Goal: Information Seeking & Learning: Compare options

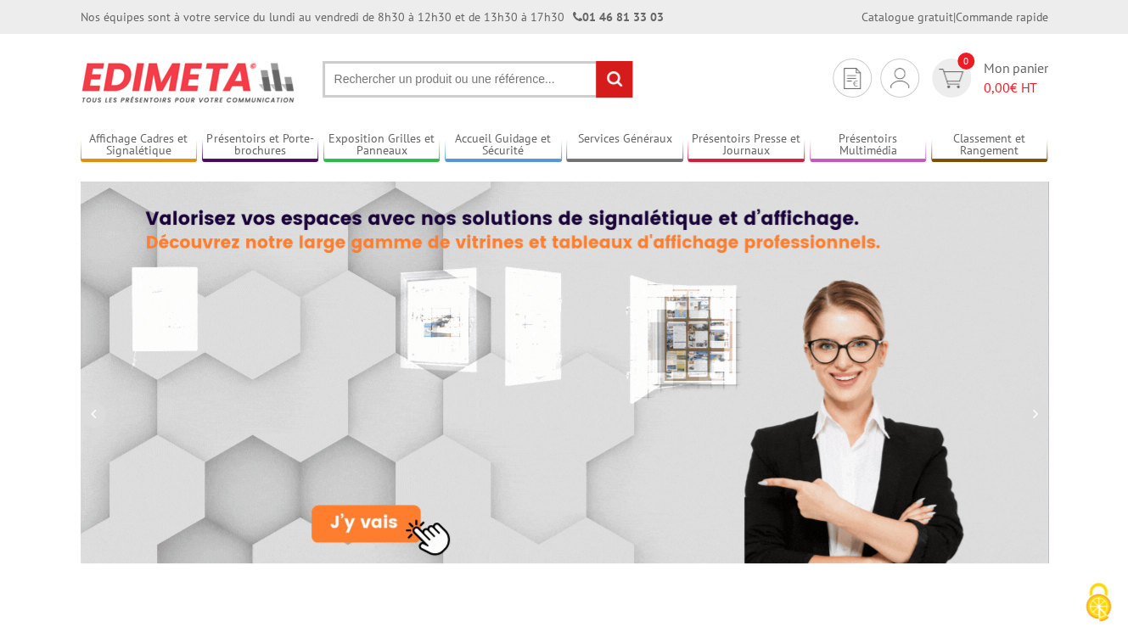
click at [377, 82] on input "text" at bounding box center [477, 79] width 311 height 36
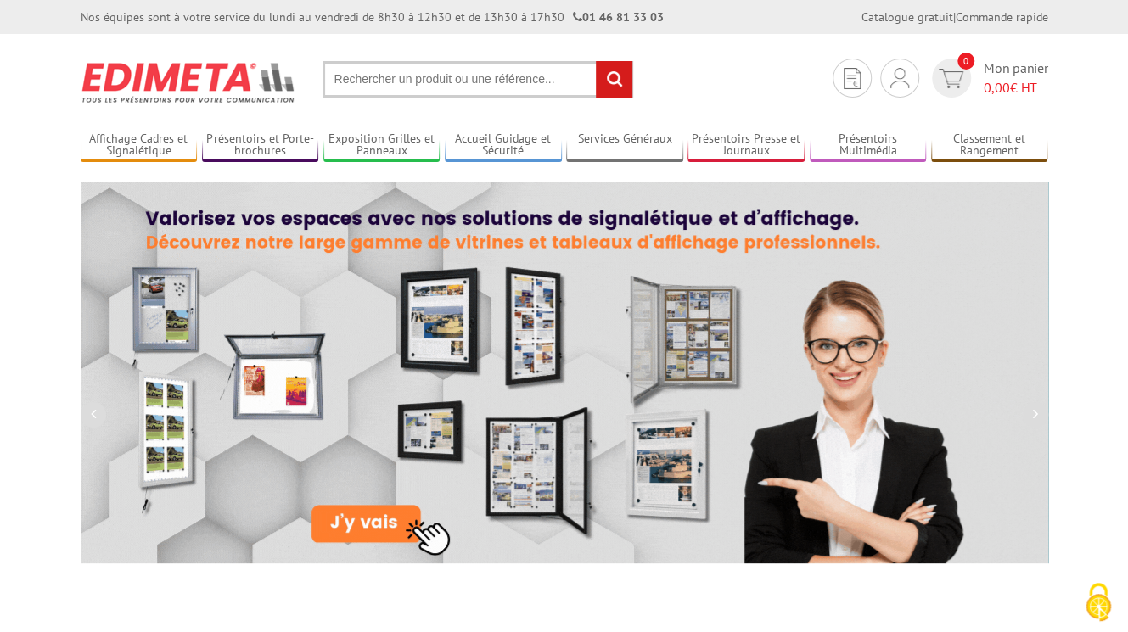
click at [377, 82] on input "text" at bounding box center [477, 79] width 311 height 36
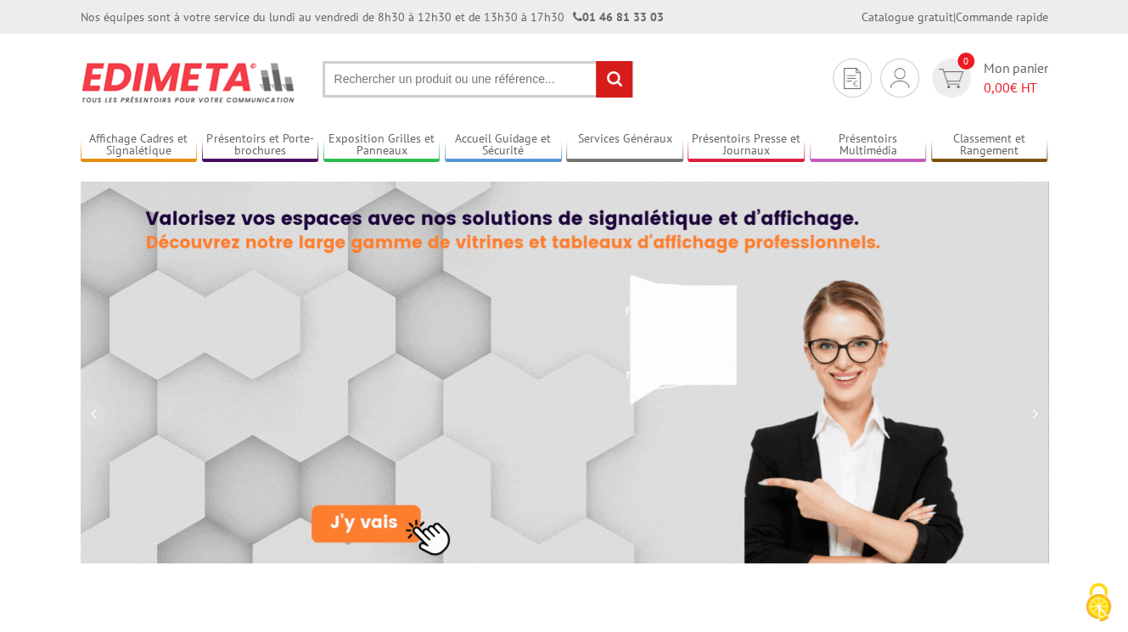
click at [463, 88] on input "text" at bounding box center [477, 79] width 311 height 36
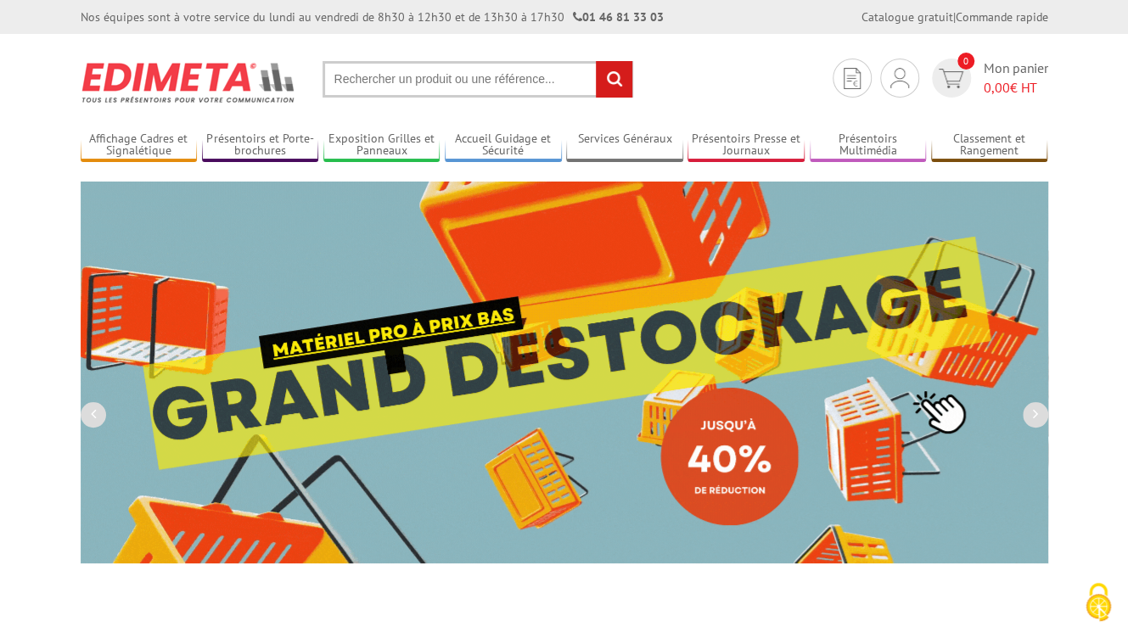
click at [486, 76] on input "text" at bounding box center [477, 79] width 311 height 36
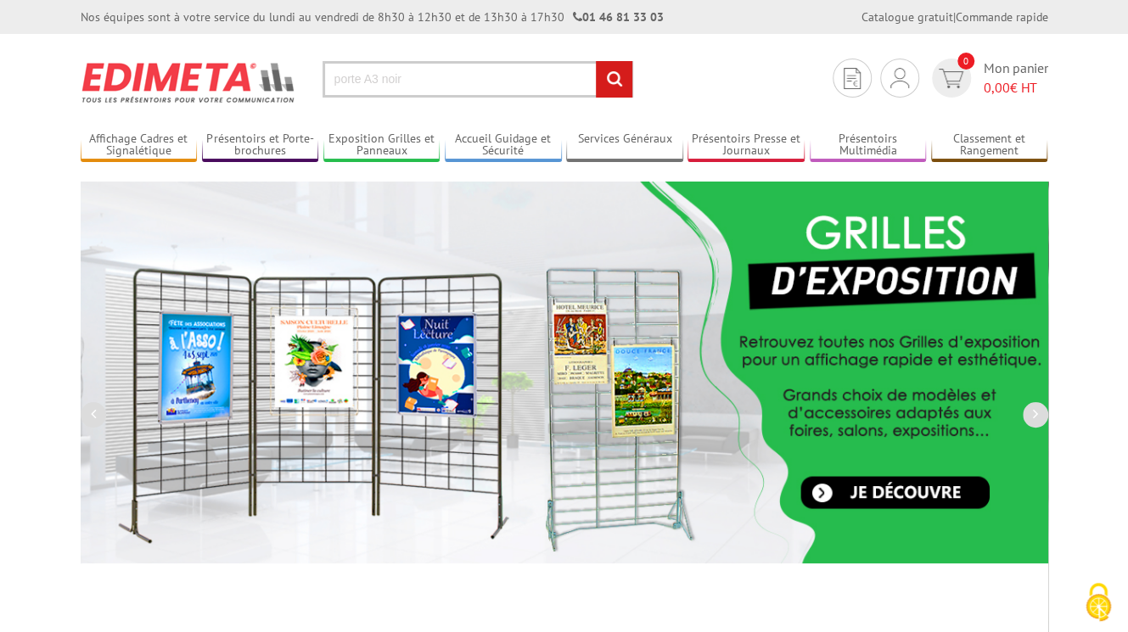
type input "porte A3 noir"
click at [596, 61] on input "rechercher" at bounding box center [614, 79] width 36 height 36
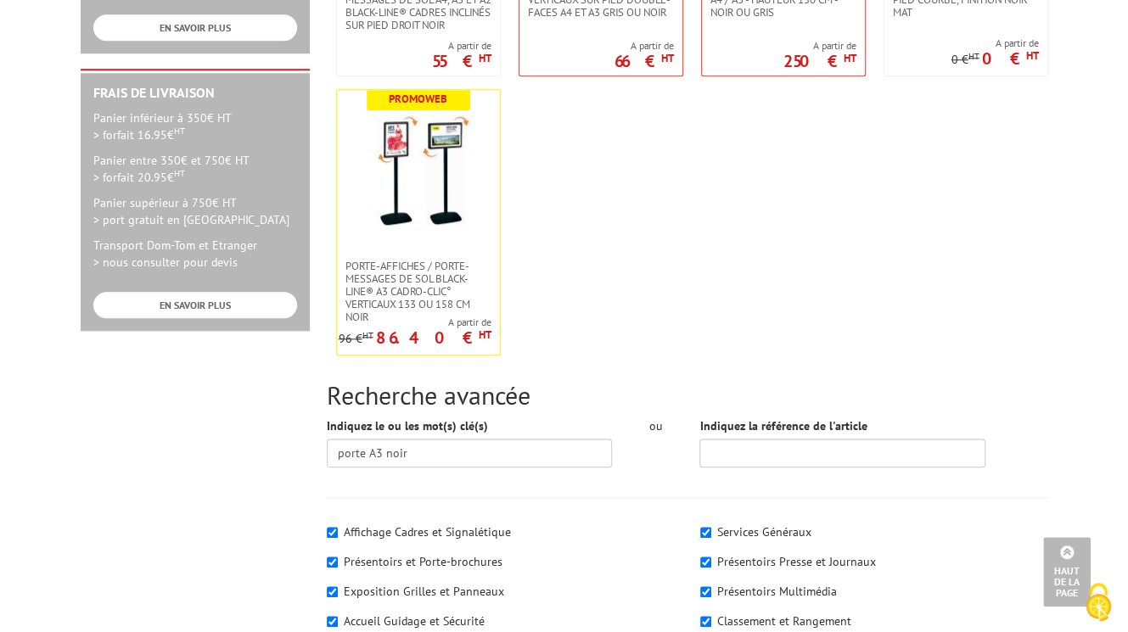
scroll to position [764, 0]
click at [417, 276] on span "Porte-affiches / Porte-messages de sol Black-Line® A3 Cadro-Clic° Verticaux 133…" at bounding box center [418, 291] width 146 height 64
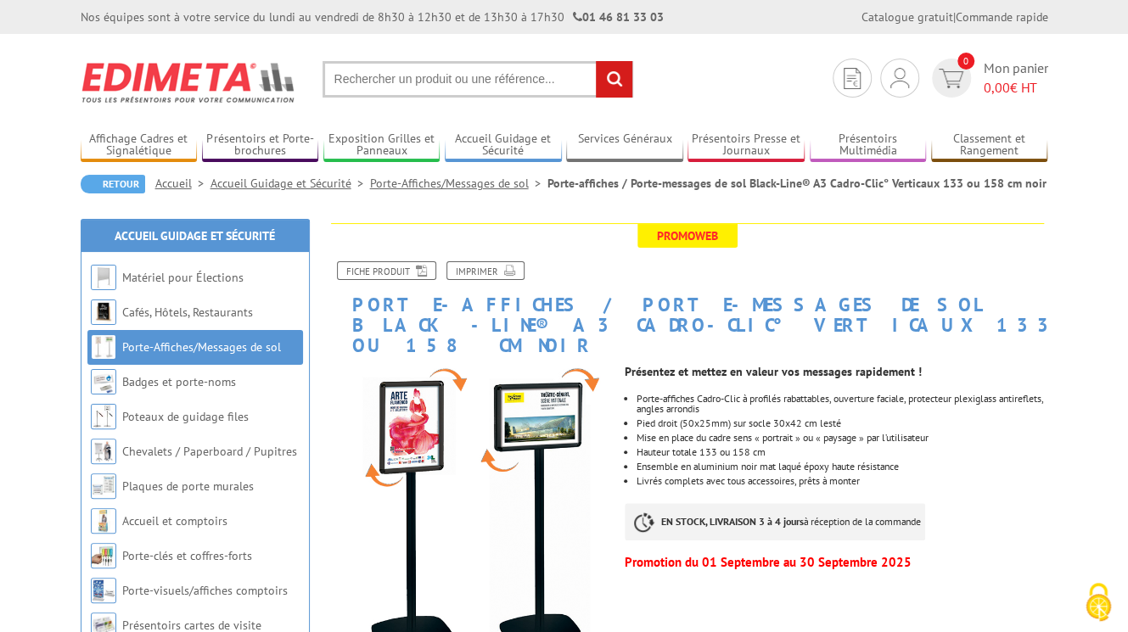
click at [485, 86] on input "text" at bounding box center [477, 79] width 311 height 36
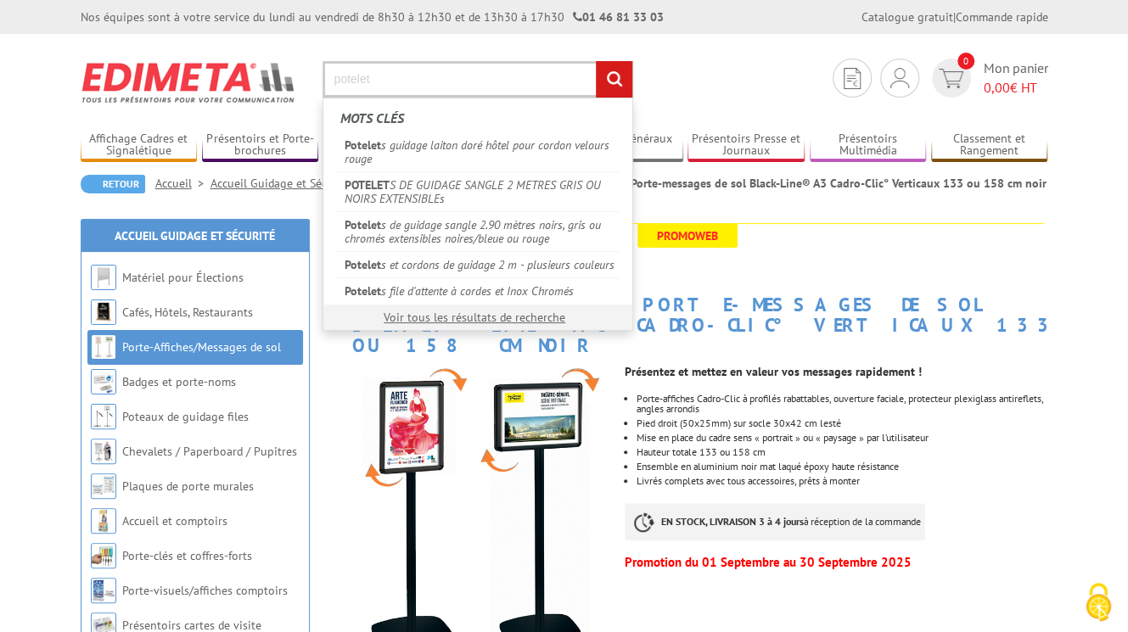
type input "potelet"
click at [495, 201] on link "POTELET S DE GUIDAGE SANGLE 2 METRES GRIS OU NOIRS EXTENSIBLEs" at bounding box center [477, 191] width 283 height 40
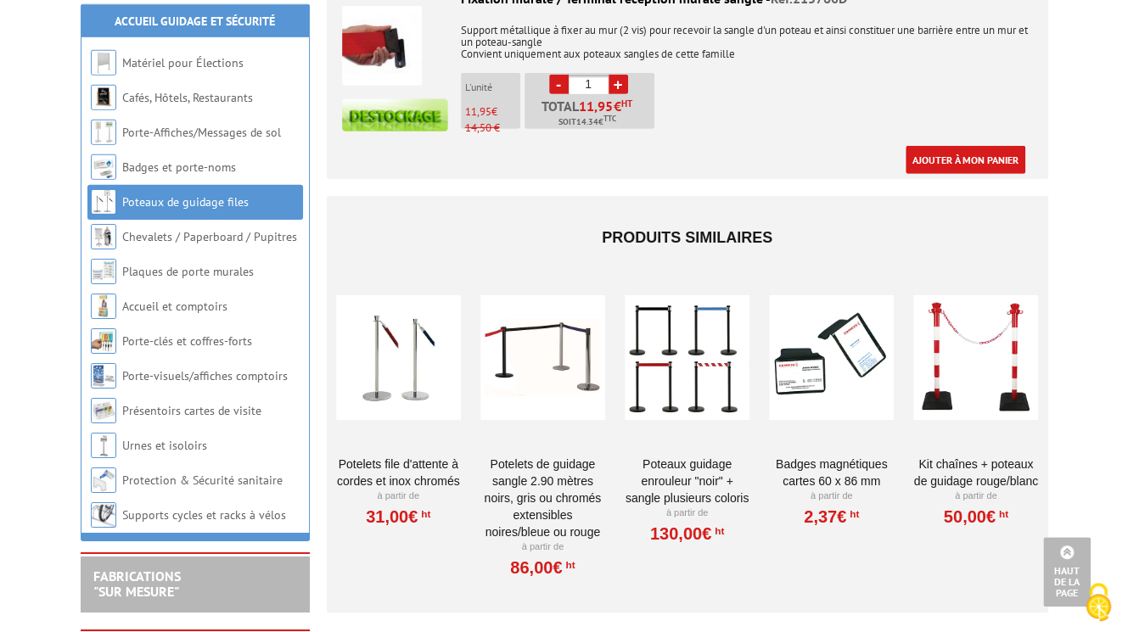
scroll to position [2970, 0]
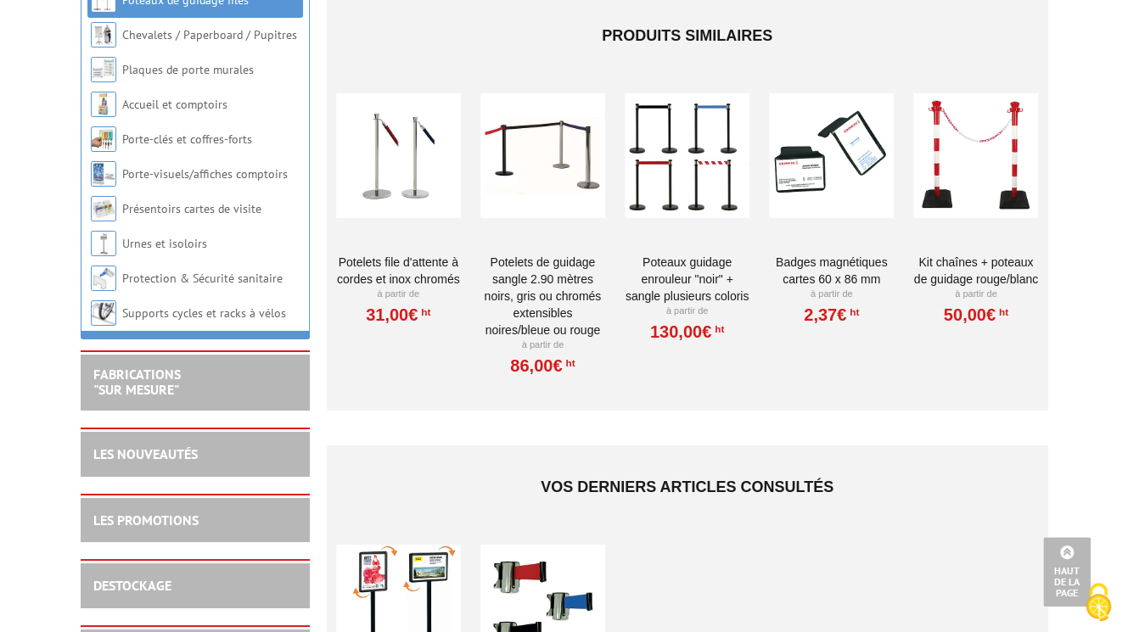
click at [673, 157] on div at bounding box center [687, 156] width 125 height 170
